Goal: Task Accomplishment & Management: Use online tool/utility

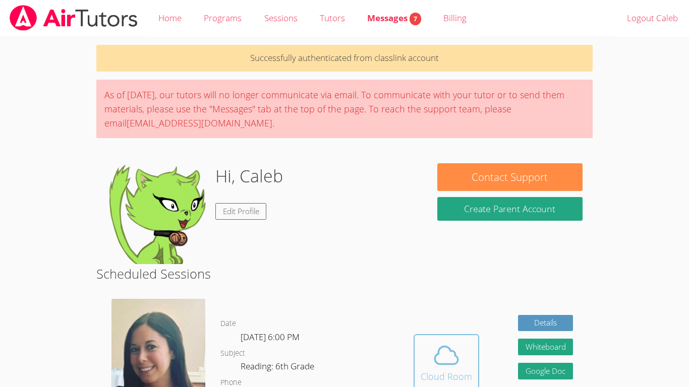
click at [470, 341] on span at bounding box center [445, 355] width 51 height 28
click at [531, 346] on button "Whiteboard" at bounding box center [545, 347] width 55 height 17
click at [428, 363] on span at bounding box center [445, 355] width 51 height 28
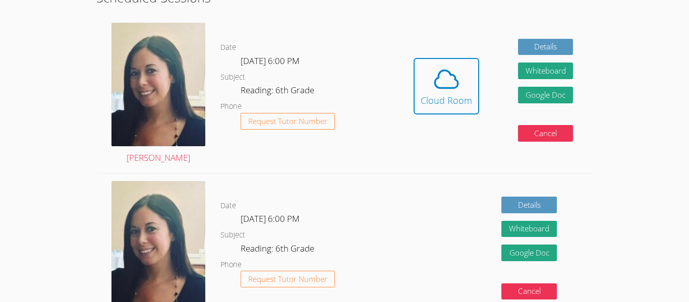
scroll to position [262, 0]
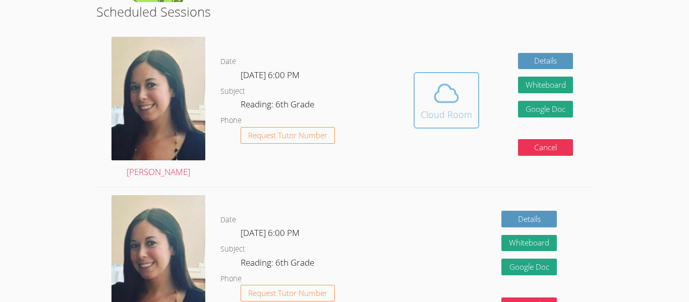
click at [454, 122] on button "Cloud Room" at bounding box center [446, 100] width 66 height 56
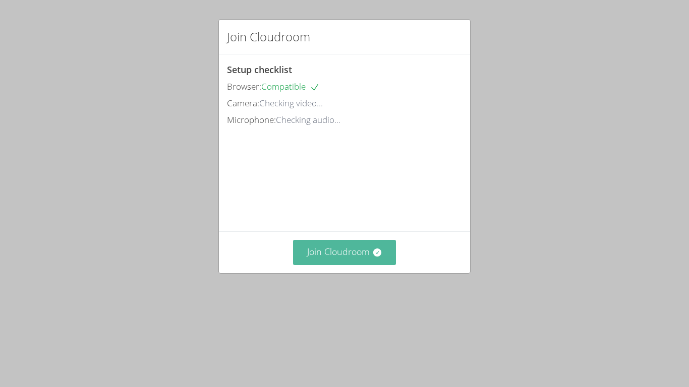
click at [327, 265] on button "Join Cloudroom" at bounding box center [344, 252] width 103 height 25
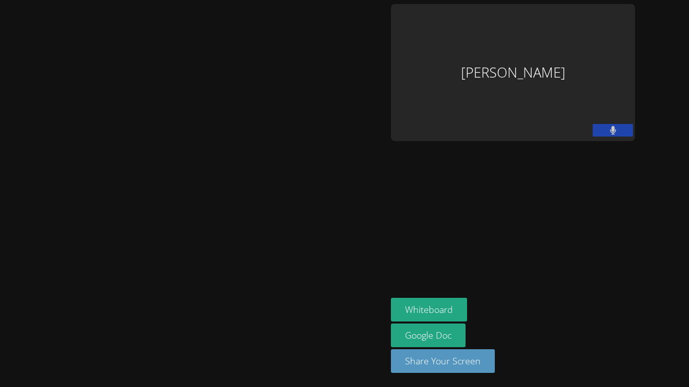
click at [624, 128] on button at bounding box center [612, 130] width 40 height 13
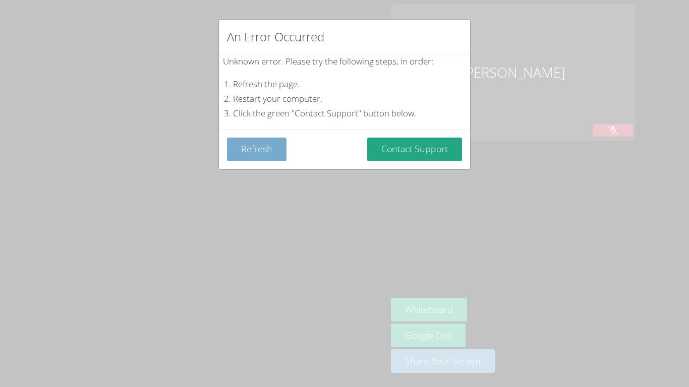
click at [238, 143] on button "Refresh" at bounding box center [256, 150] width 59 height 24
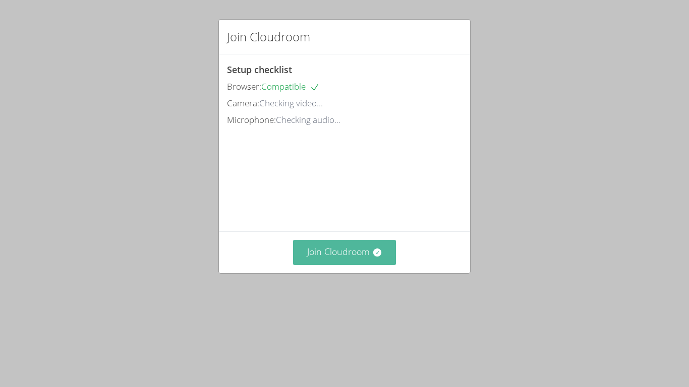
click at [320, 265] on button "Join Cloudroom" at bounding box center [344, 252] width 103 height 25
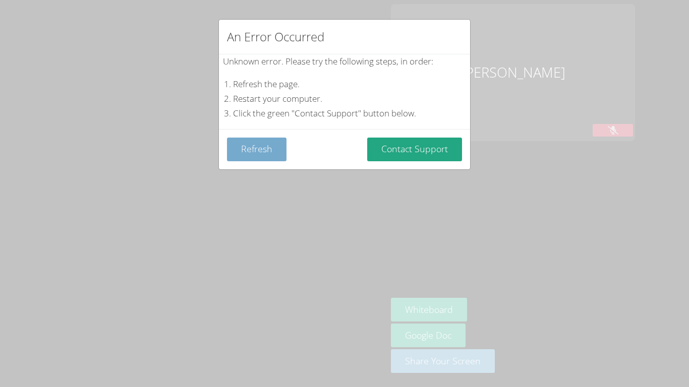
click at [252, 153] on button "Refresh" at bounding box center [256, 150] width 59 height 24
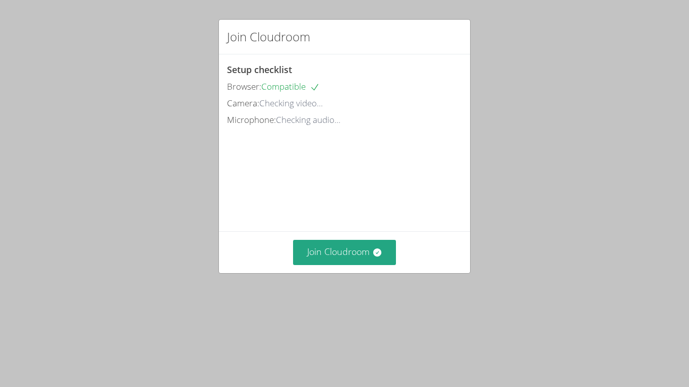
click at [297, 113] on div "Microphone: Checking audio..." at bounding box center [344, 120] width 235 height 15
click at [359, 265] on button "Join Cloudroom" at bounding box center [344, 252] width 103 height 25
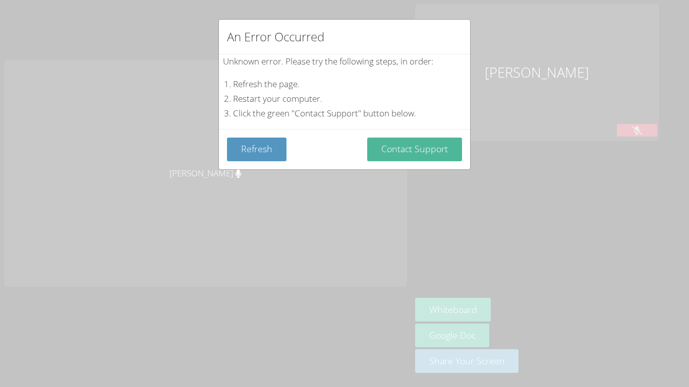
click at [439, 149] on button "Contact Support" at bounding box center [414, 150] width 95 height 24
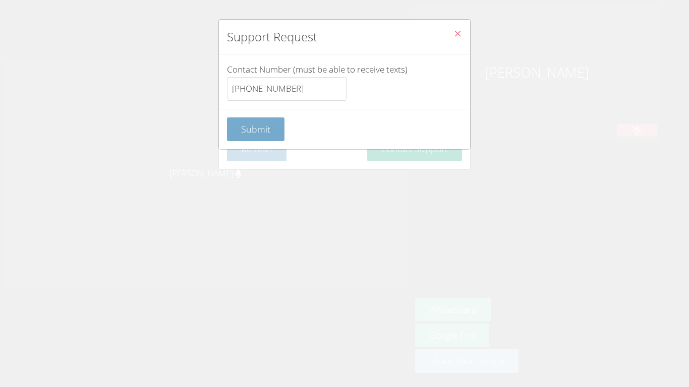
click at [259, 135] on span "Submit" at bounding box center [255, 129] width 29 height 12
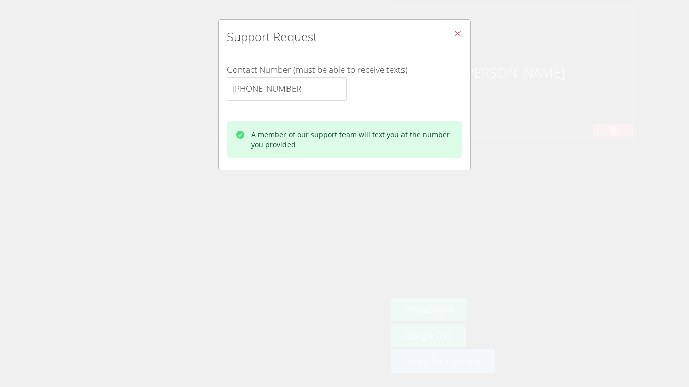
click at [456, 33] on icon "Close" at bounding box center [457, 33] width 9 height 9
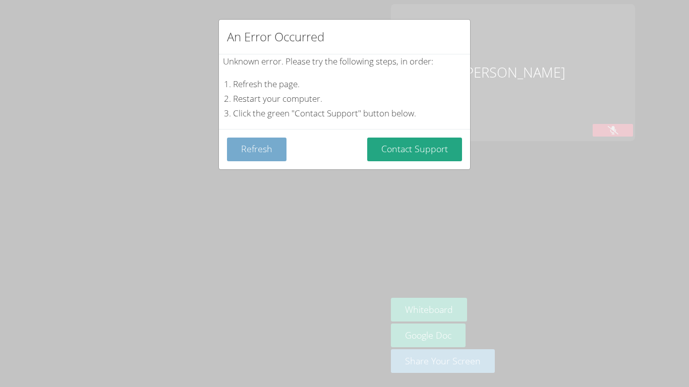
click at [252, 146] on button "Refresh" at bounding box center [256, 150] width 59 height 24
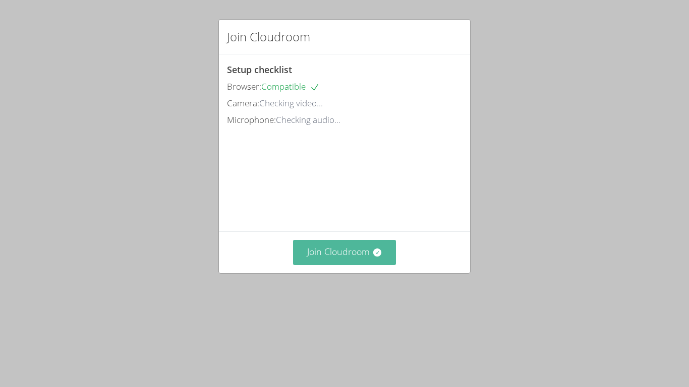
click at [334, 265] on button "Join Cloudroom" at bounding box center [344, 252] width 103 height 25
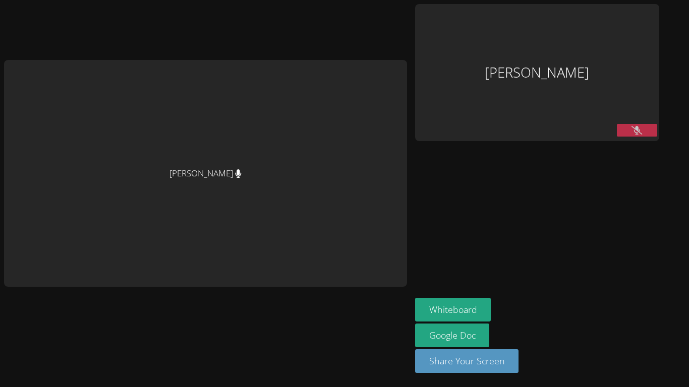
click at [626, 131] on button at bounding box center [636, 130] width 40 height 13
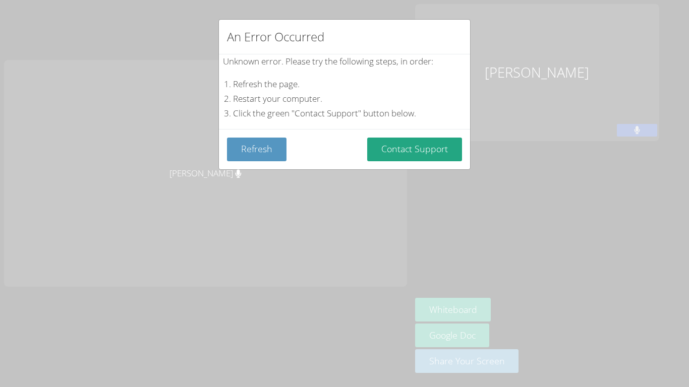
click at [626, 131] on div "An Error Occurred Unknown error. Please try the following steps, in order: Refr…" at bounding box center [344, 193] width 689 height 387
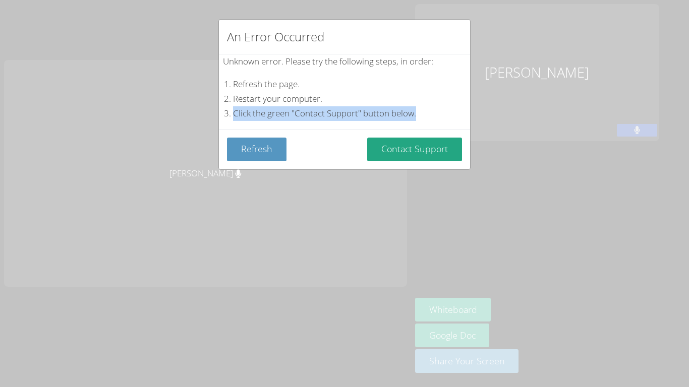
click at [626, 131] on div "An Error Occurred Unknown error. Please try the following steps, in order: Refr…" at bounding box center [344, 193] width 689 height 387
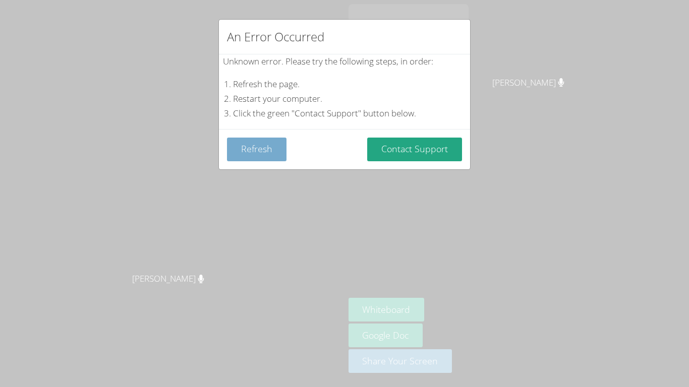
click at [275, 141] on button "Refresh" at bounding box center [256, 150] width 59 height 24
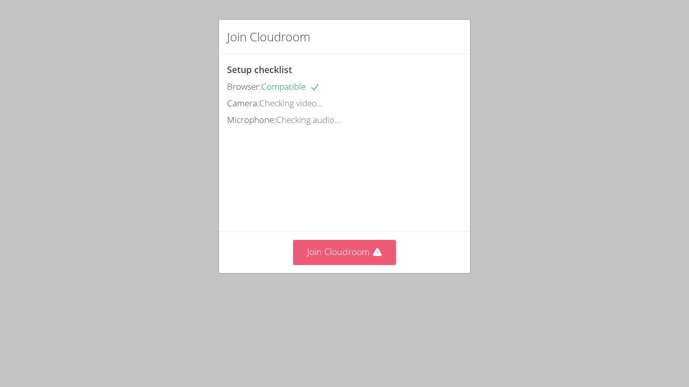
click at [352, 265] on button "Join Cloudroom" at bounding box center [344, 252] width 103 height 25
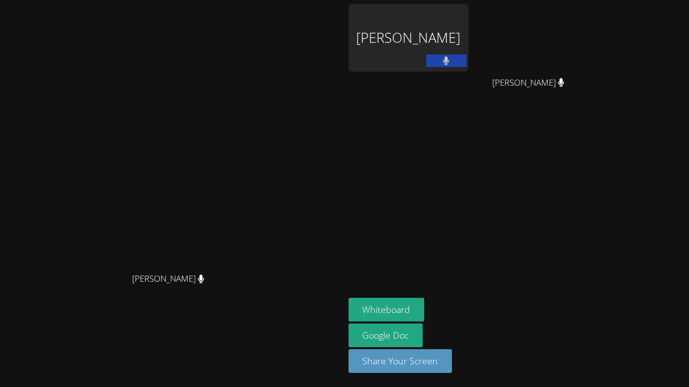
click at [429, 61] on button at bounding box center [446, 60] width 40 height 13
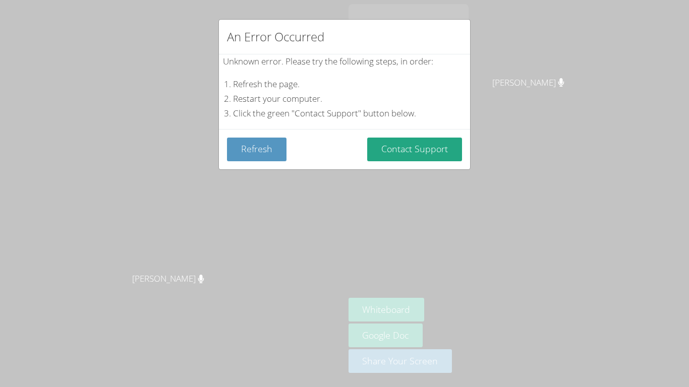
click at [53, 0] on div "An Error Occurred Unknown error. Please try the following steps, in order: Refr…" at bounding box center [344, 193] width 689 height 387
click at [378, 141] on button "Contact Support" at bounding box center [414, 150] width 95 height 24
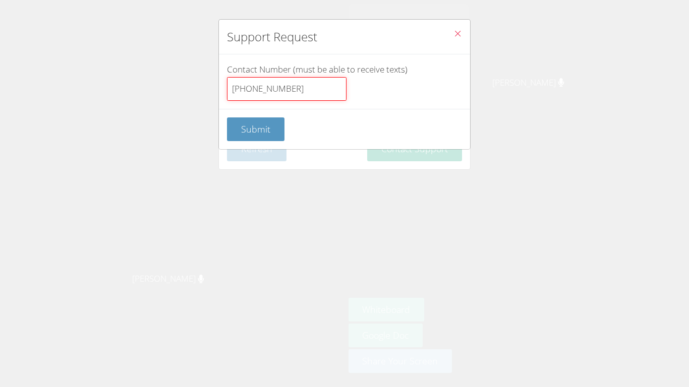
click at [306, 95] on input "(213) 826-6685" at bounding box center [286, 89] width 119 height 24
type input "2"
click button "Submit" at bounding box center [255, 129] width 57 height 24
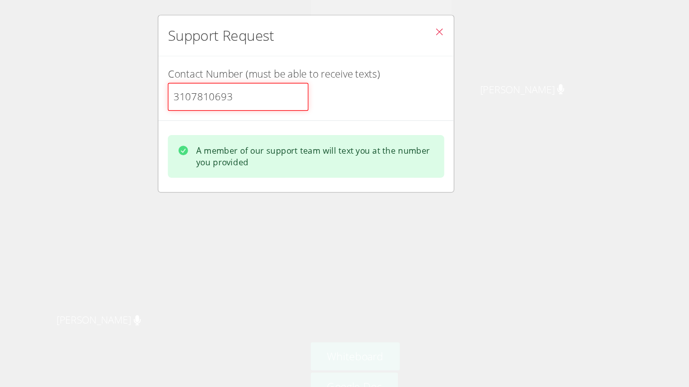
type input "3107810693"
click at [318, 212] on div "Support Request Contact Number (must be able to receive texts) 3107810693 A mem…" at bounding box center [344, 193] width 689 height 387
click at [329, 97] on input "3107810693" at bounding box center [286, 89] width 119 height 24
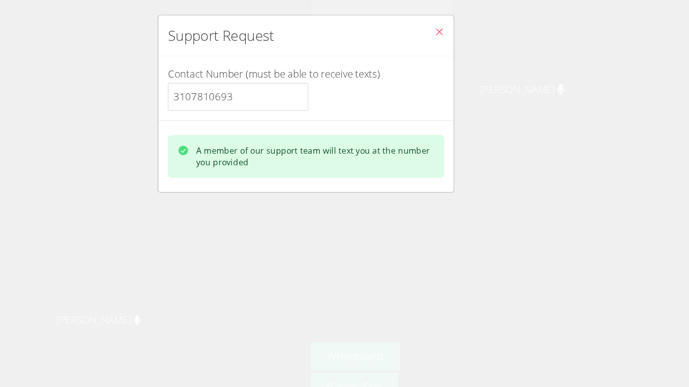
click at [458, 36] on icon "Close" at bounding box center [457, 33] width 9 height 9
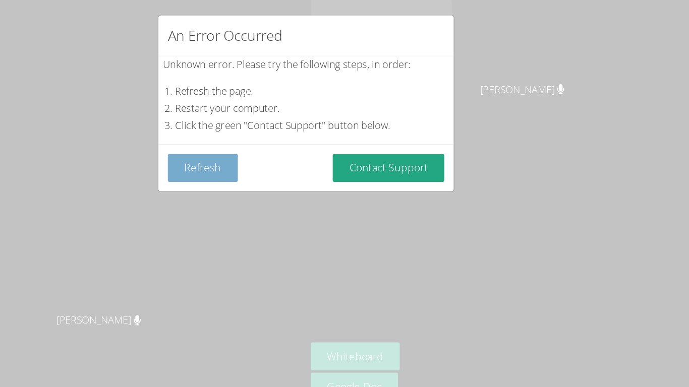
click at [263, 149] on button "Refresh" at bounding box center [256, 150] width 59 height 24
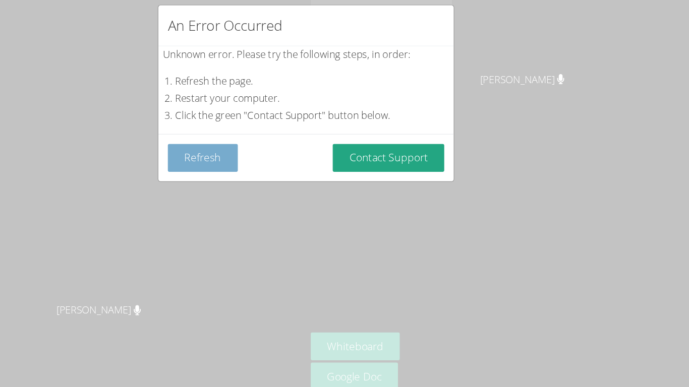
click at [263, 158] on button "Refresh" at bounding box center [256, 150] width 59 height 24
click at [264, 154] on button "Refresh" at bounding box center [256, 150] width 59 height 24
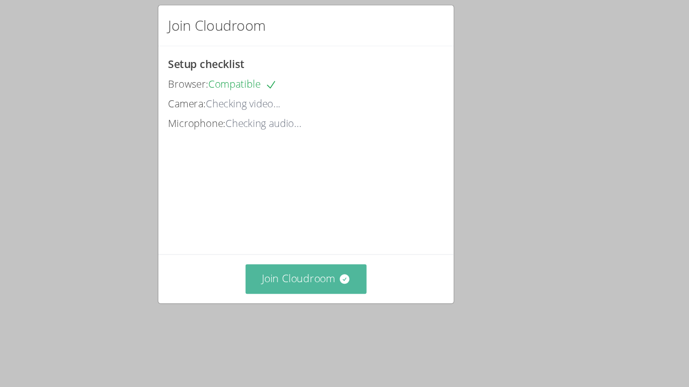
click at [330, 265] on button "Join Cloudroom" at bounding box center [344, 252] width 103 height 25
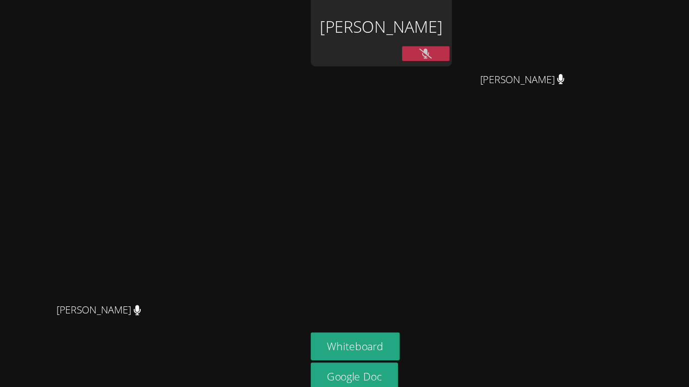
click at [617, 123] on div "Amanda Ryan Amanda Ryan Caleb Eugenio Dilan Lopez Martinez Dilan Lopez Martinez…" at bounding box center [344, 193] width 689 height 387
click at [460, 65] on button at bounding box center [446, 60] width 40 height 13
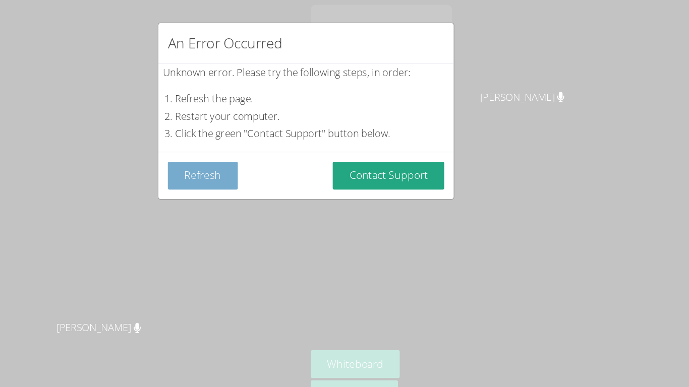
click at [255, 149] on button "Refresh" at bounding box center [256, 150] width 59 height 24
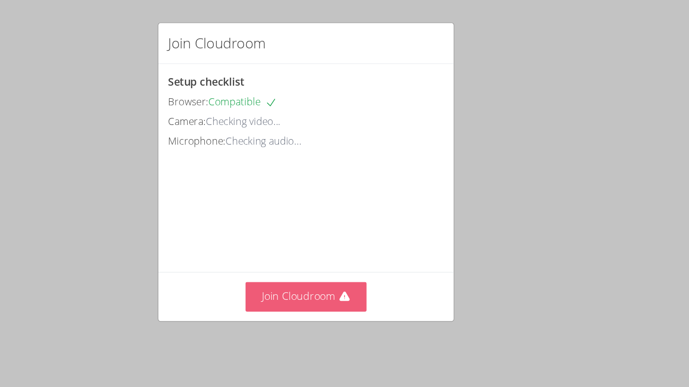
click at [376, 257] on icon at bounding box center [377, 253] width 9 height 8
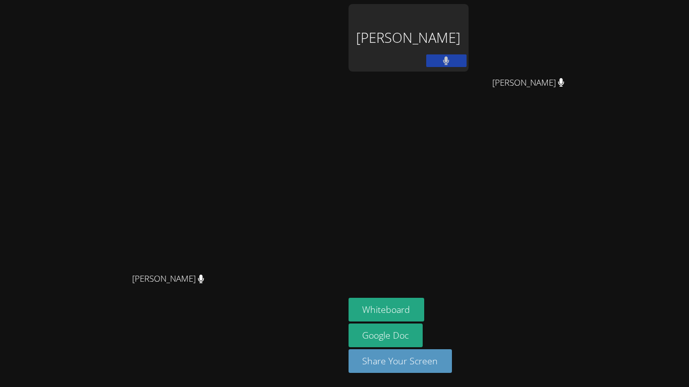
click at [454, 54] on button at bounding box center [446, 60] width 40 height 13
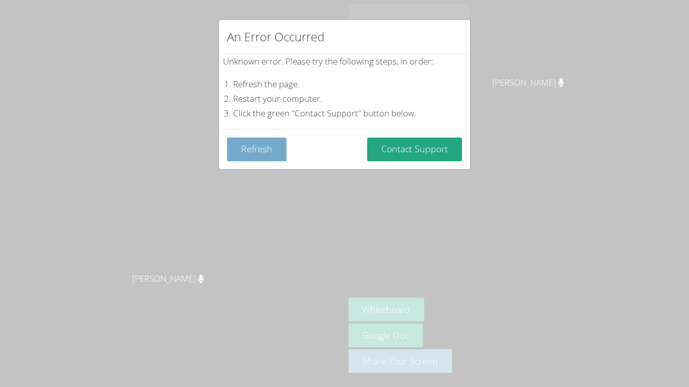
click at [250, 146] on button "Refresh" at bounding box center [256, 150] width 59 height 24
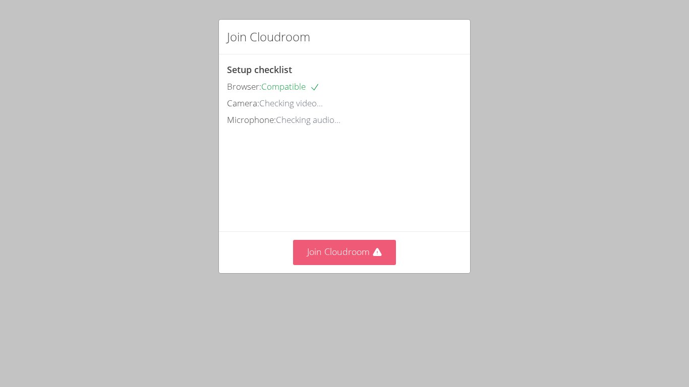
click at [369, 265] on button "Join Cloudroom" at bounding box center [344, 252] width 103 height 25
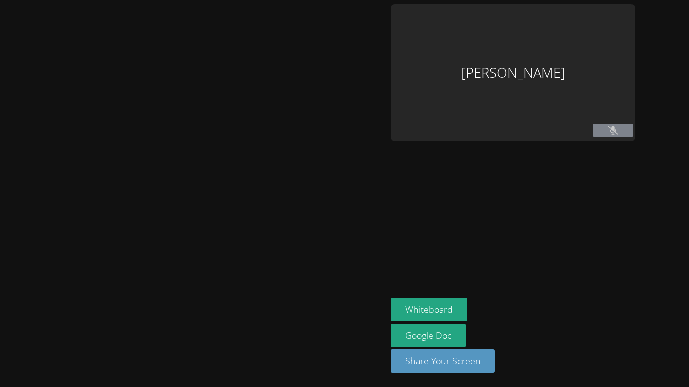
click at [397, 208] on aside "Caleb Eugenio Whiteboard Google Doc Share Your Screen" at bounding box center [513, 193] width 252 height 387
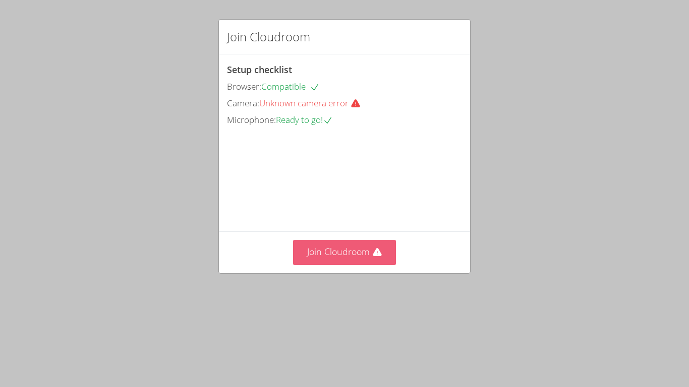
click at [354, 265] on button "Join Cloudroom" at bounding box center [344, 252] width 103 height 25
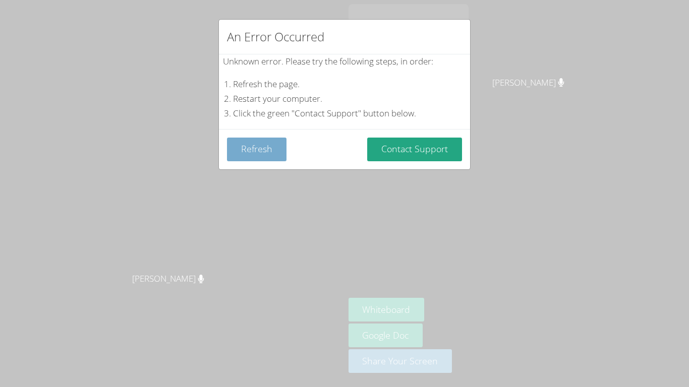
click at [257, 155] on button "Refresh" at bounding box center [256, 150] width 59 height 24
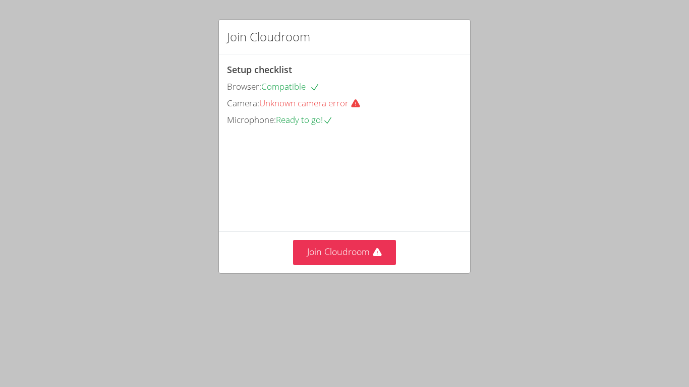
click at [88, 137] on div "Join Cloudroom Setup checklist Browser: Compatible Camera: Unknown camera error…" at bounding box center [344, 193] width 689 height 387
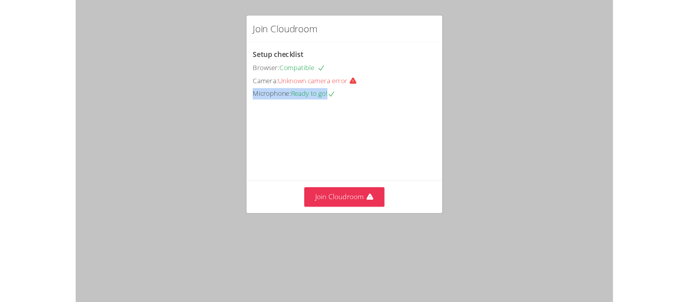
scroll to position [2, 0]
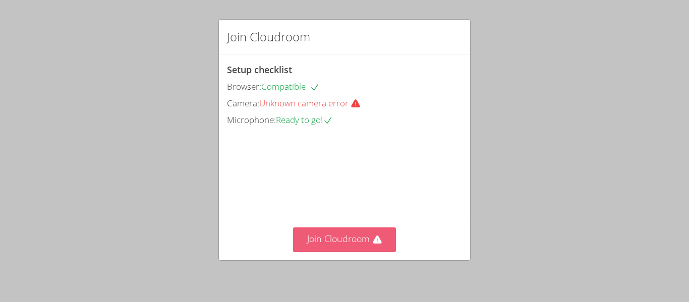
click at [315, 240] on button "Join Cloudroom" at bounding box center [344, 239] width 103 height 25
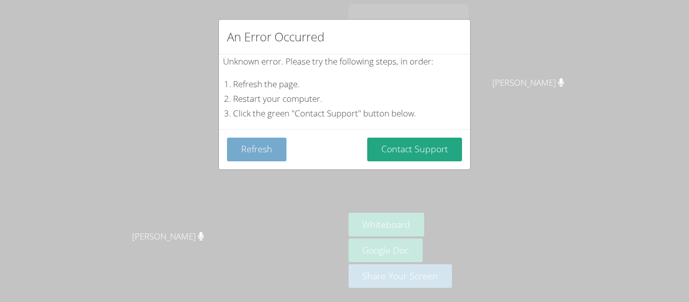
click at [264, 150] on button "Refresh" at bounding box center [256, 150] width 59 height 24
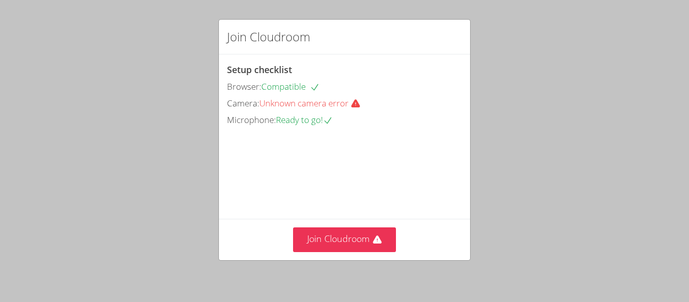
click at [542, 247] on div "Join Cloudroom Setup checklist Browser: Compatible Camera: Unknown camera error…" at bounding box center [344, 151] width 689 height 302
